Goal: Task Accomplishment & Management: Manage account settings

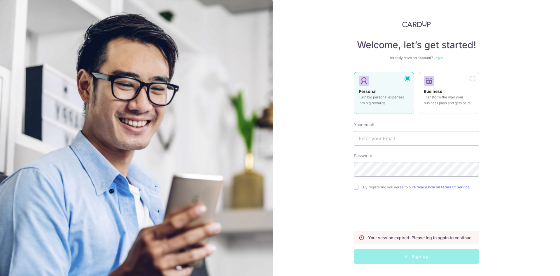
click at [442, 56] on link "Log in" at bounding box center [439, 57] width 10 height 4
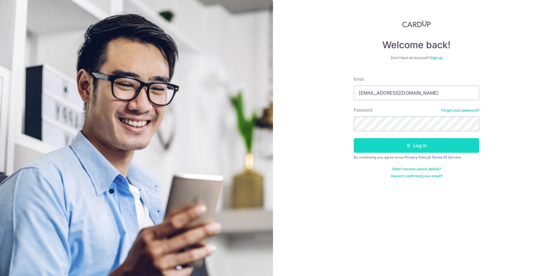
click at [404, 140] on button "Log in" at bounding box center [416, 145] width 125 height 15
